Goal: Find specific page/section: Find specific page/section

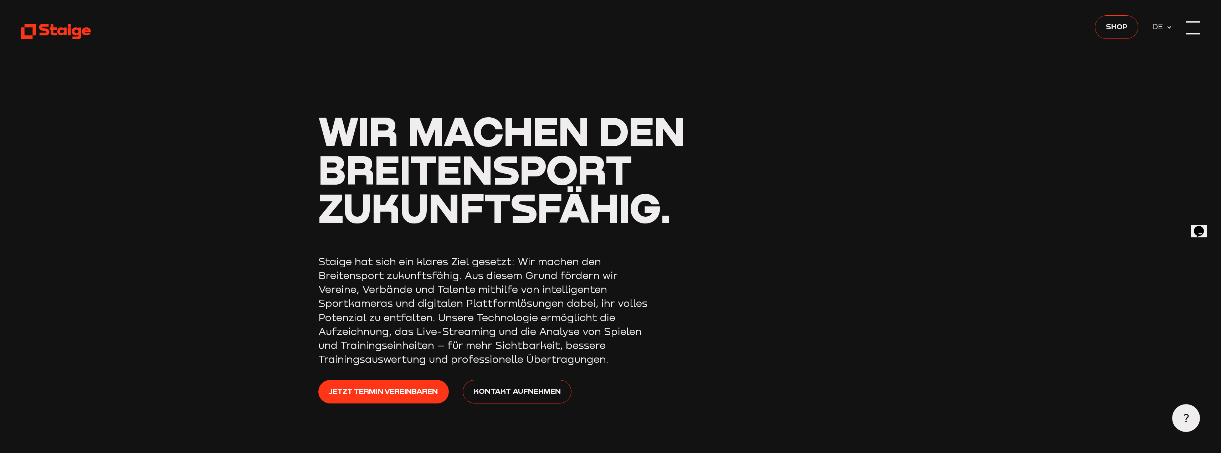
click at [1199, 33] on div at bounding box center [1193, 33] width 14 height 1
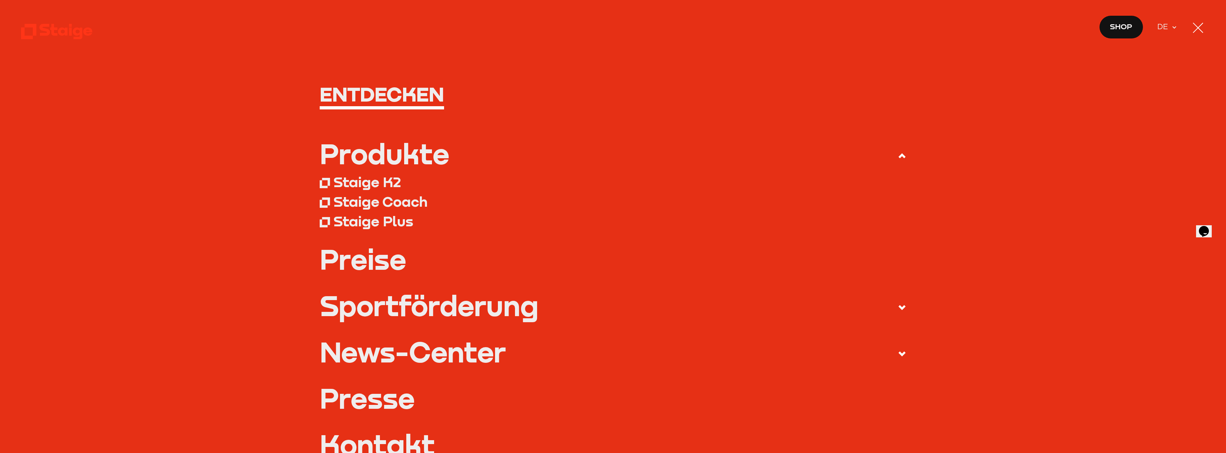
click at [1199, 33] on div at bounding box center [1198, 28] width 14 height 14
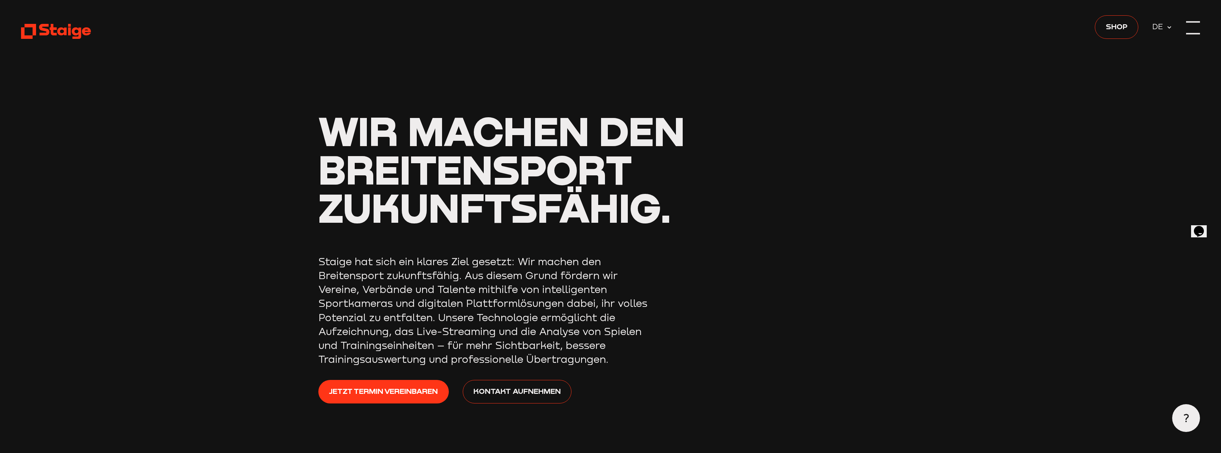
click at [1199, 33] on div at bounding box center [1193, 33] width 14 height 1
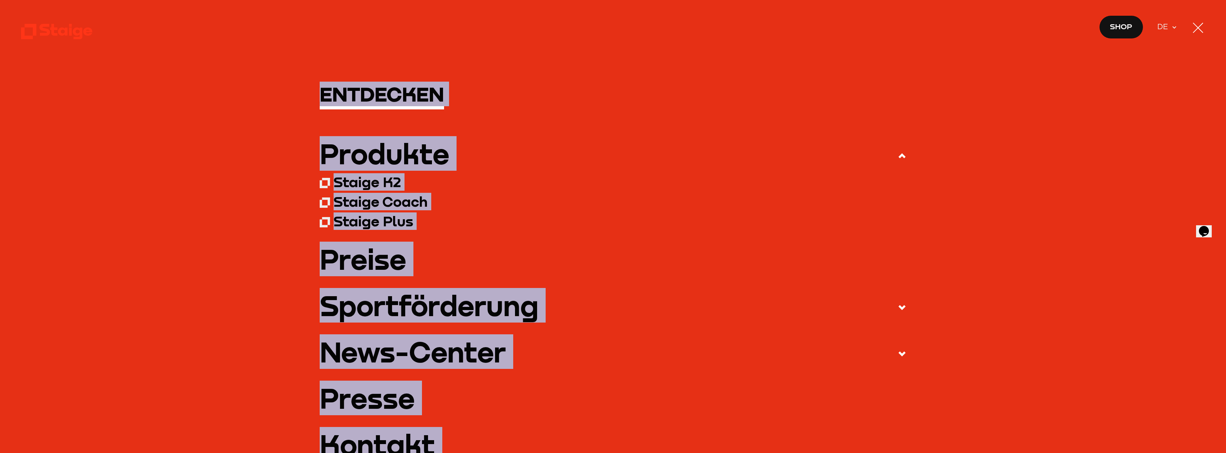
click at [374, 94] on h1 "Entdecken" at bounding box center [613, 94] width 587 height 21
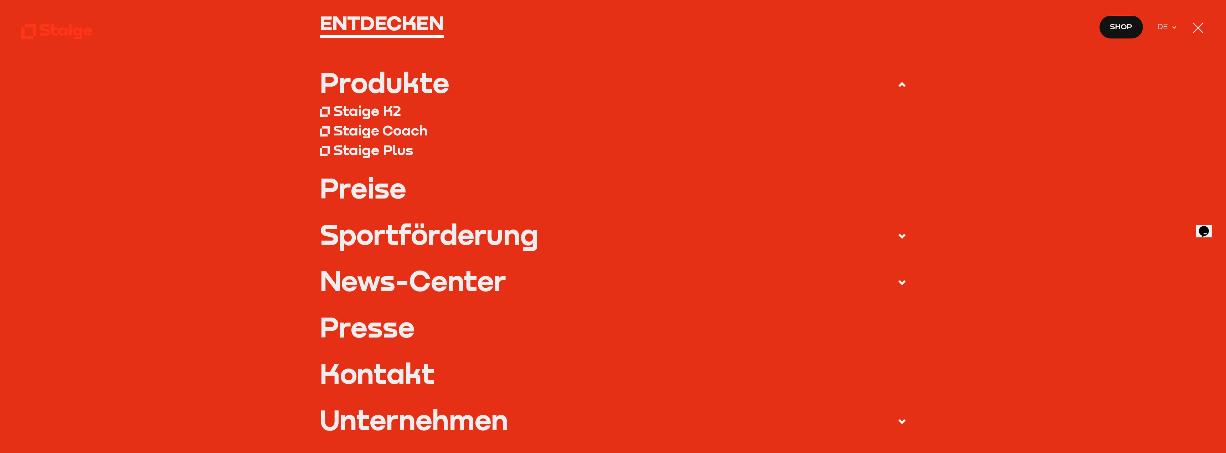
scroll to position [321, 0]
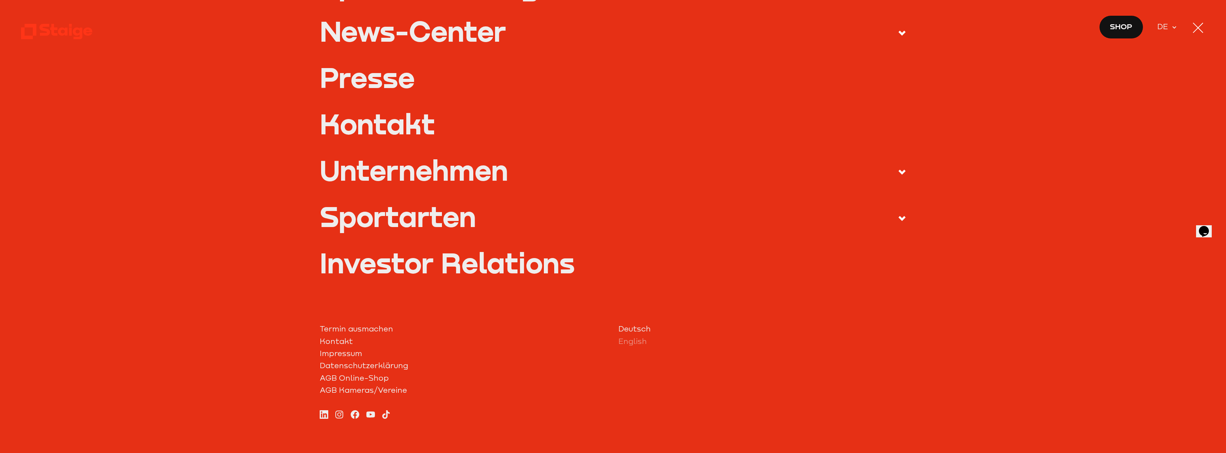
click at [901, 221] on icon at bounding box center [902, 218] width 9 height 9
click at [0, 0] on input "Sportarten" at bounding box center [0, 0] width 0 height 0
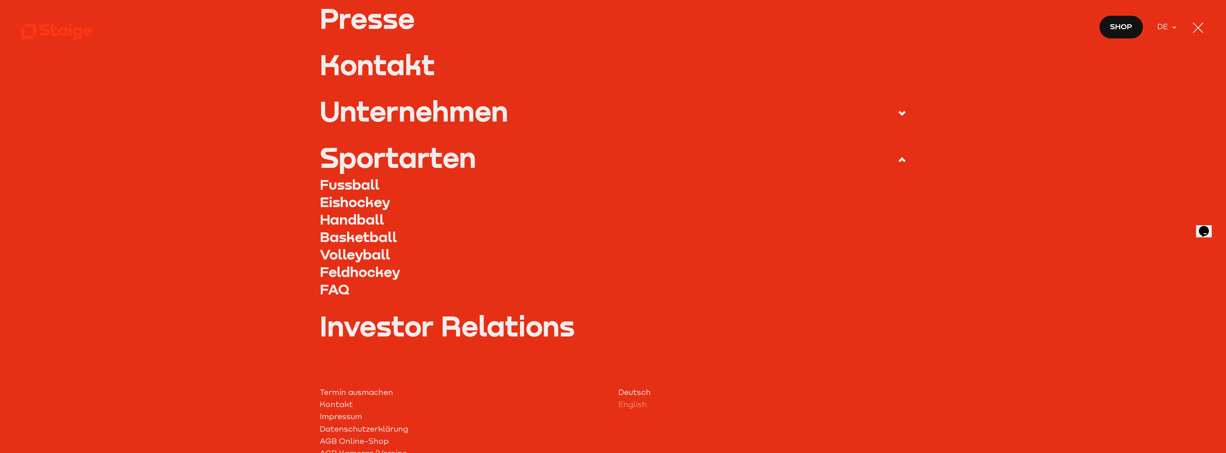
scroll to position [262, 0]
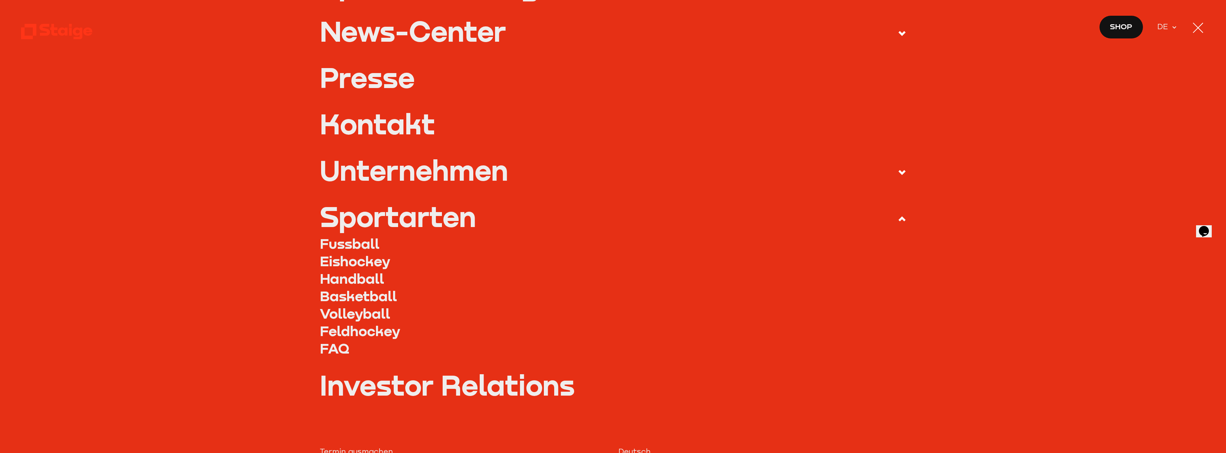
click at [327, 242] on link "Fussball" at bounding box center [613, 243] width 587 height 17
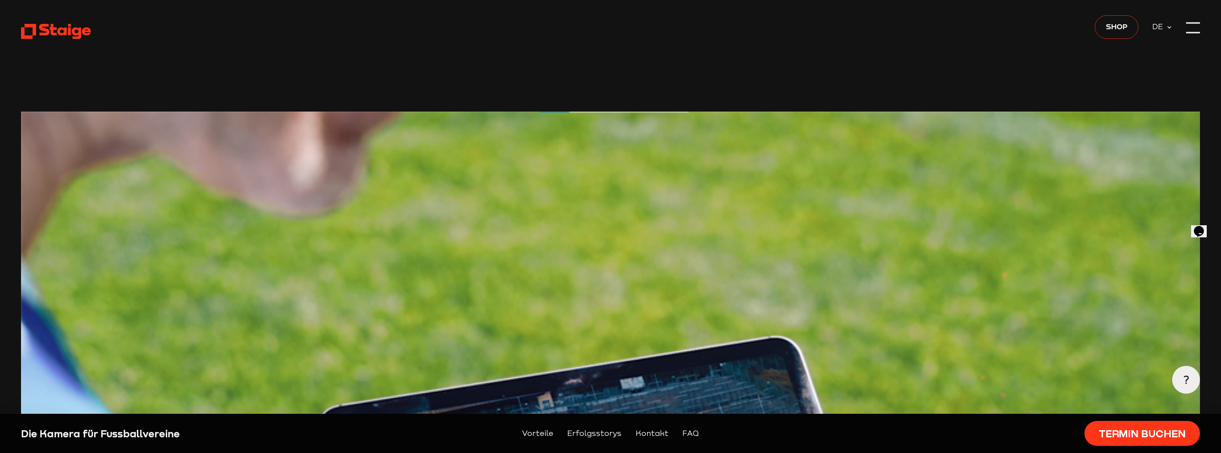
drag, startPoint x: 55, startPoint y: 20, endPoint x: 63, endPoint y: 28, distance: 11.8
click at [64, 29] on use at bounding box center [56, 31] width 71 height 15
